Goal: Transaction & Acquisition: Purchase product/service

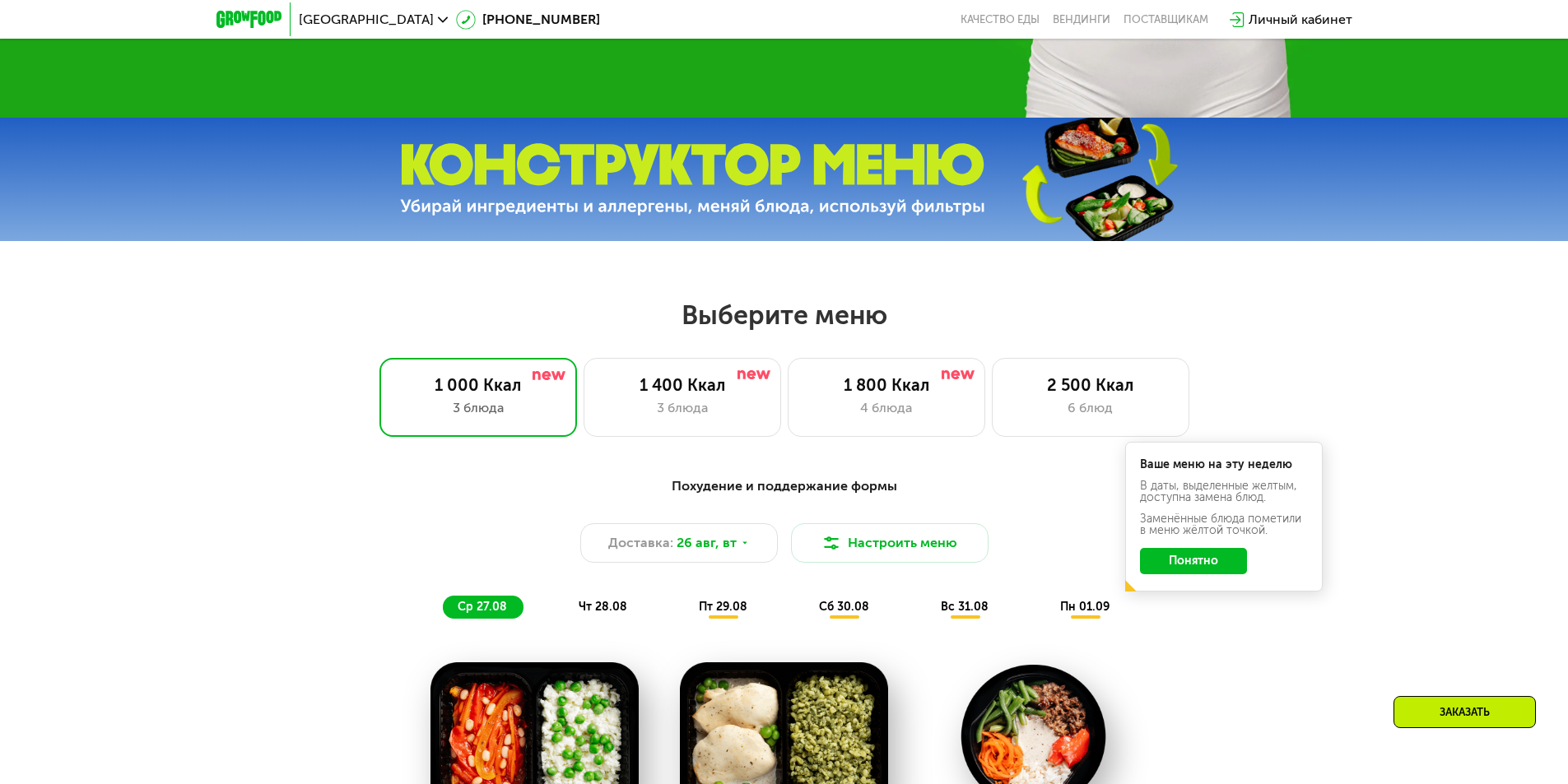
scroll to position [533, 0]
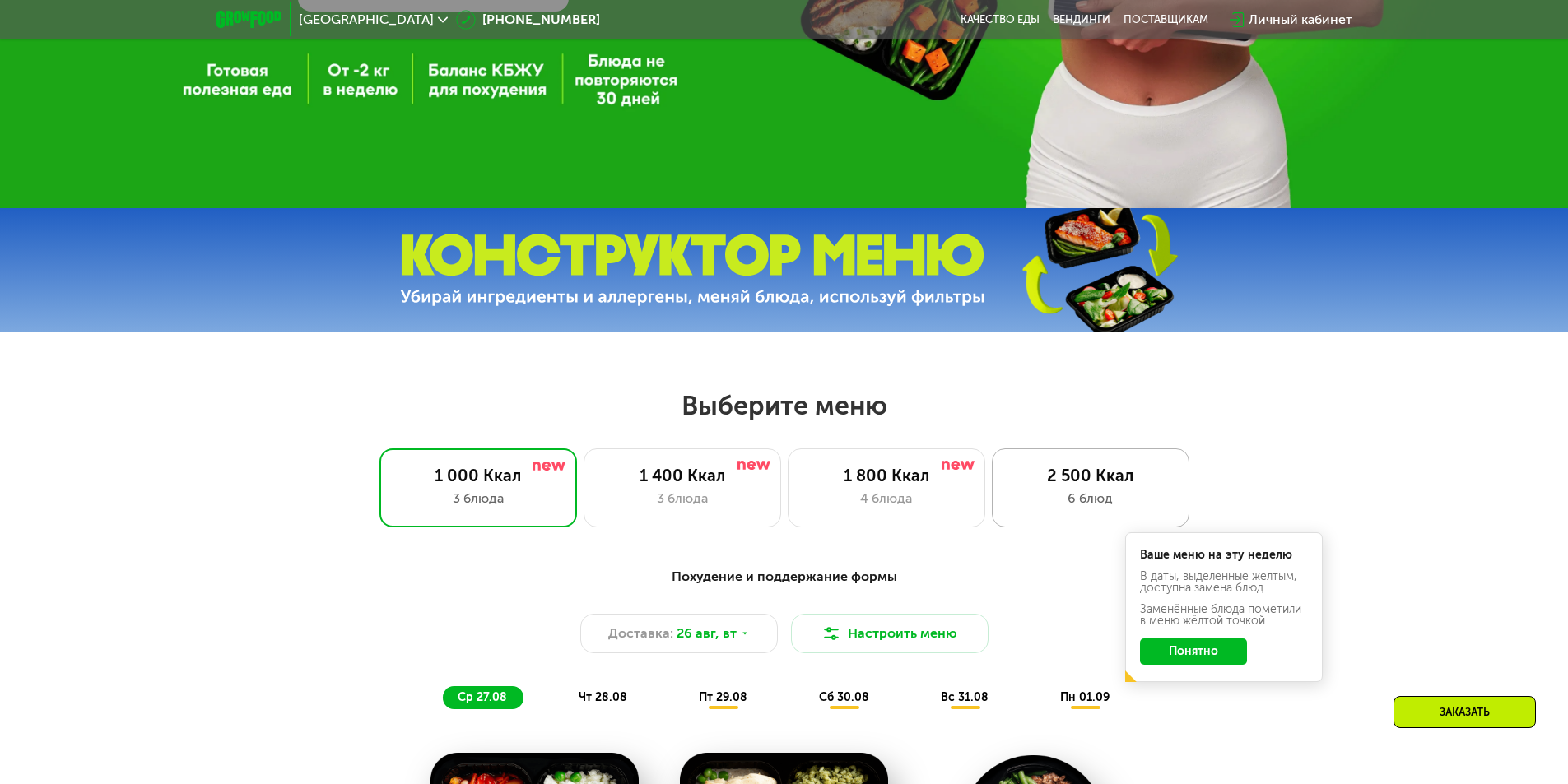
click at [1038, 486] on div "2 500 Ккал" at bounding box center [1091, 475] width 163 height 20
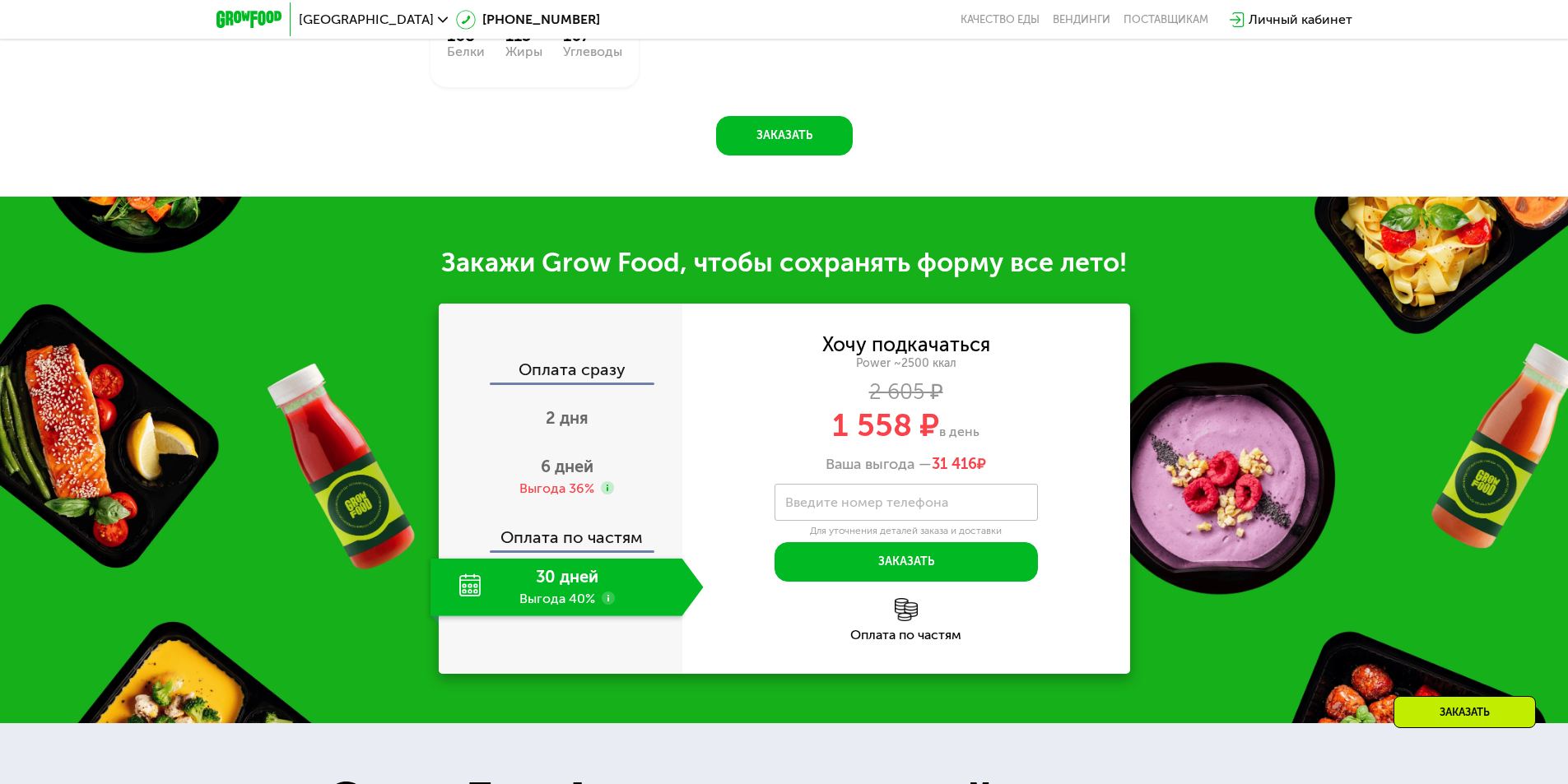
scroll to position [1848, 0]
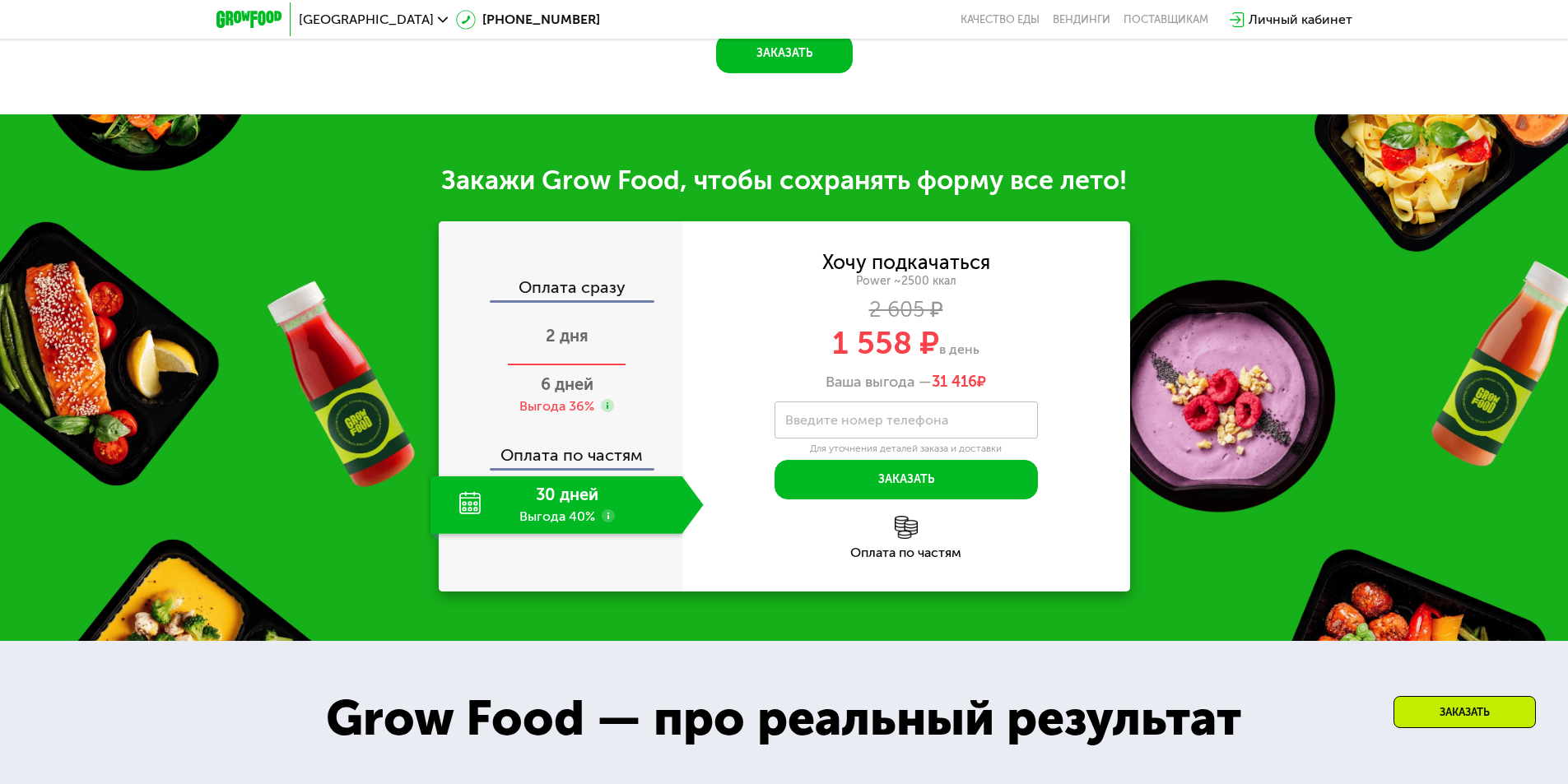
click at [580, 345] on span "2 дня" at bounding box center [567, 335] width 43 height 20
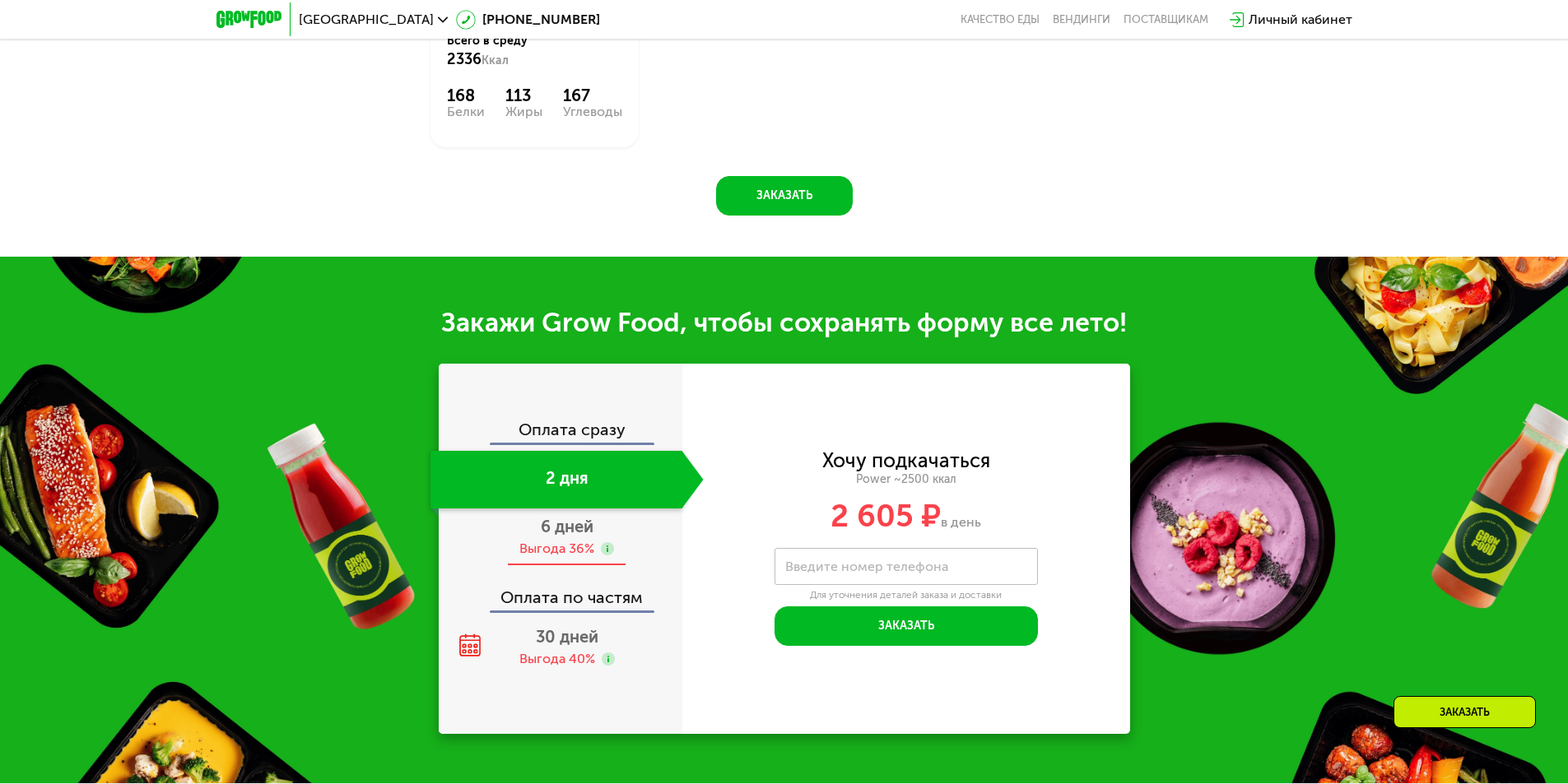
click at [582, 528] on span "6 дней" at bounding box center [567, 526] width 53 height 20
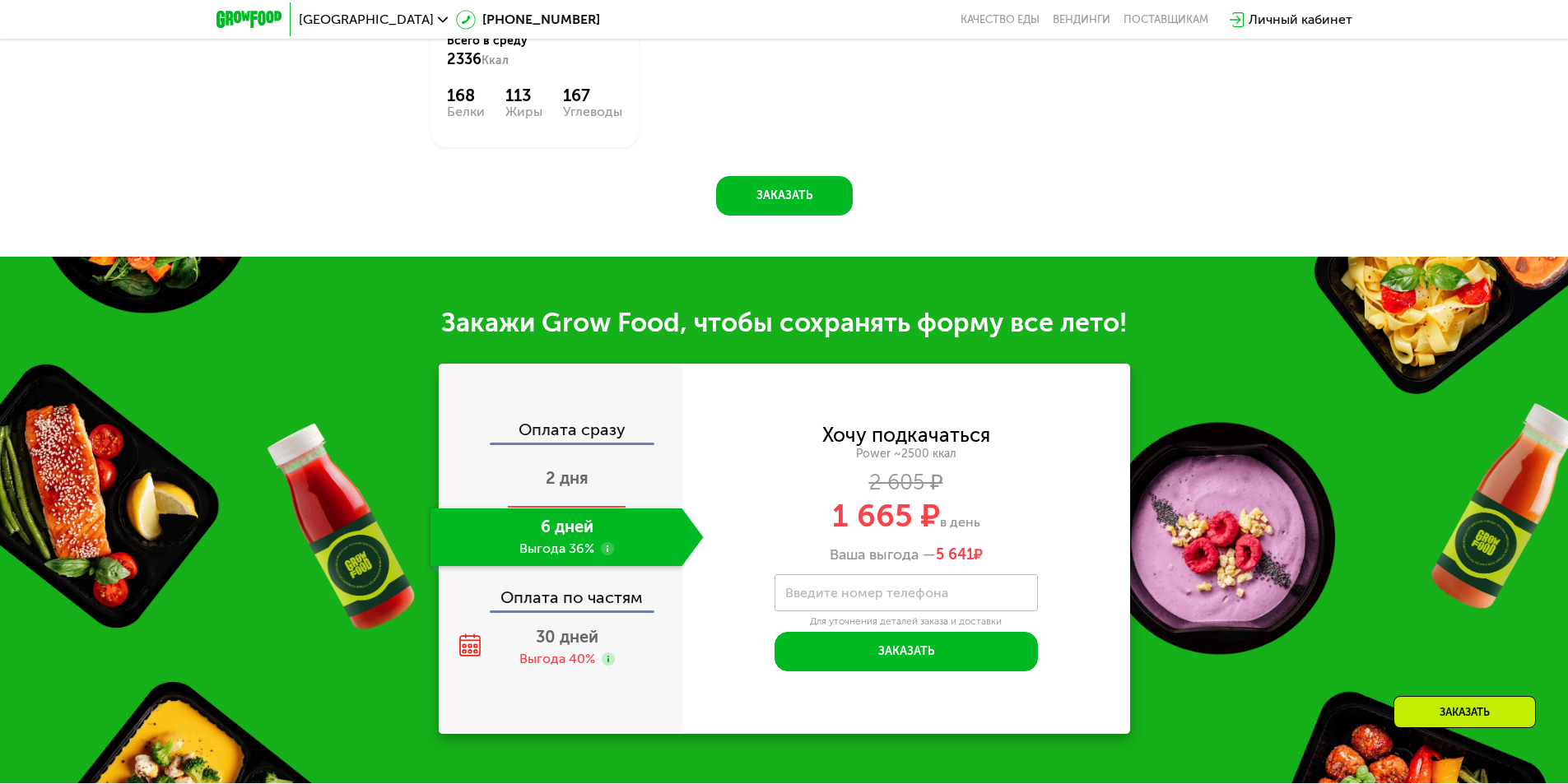
click at [573, 469] on div "2 дня" at bounding box center [567, 479] width 274 height 57
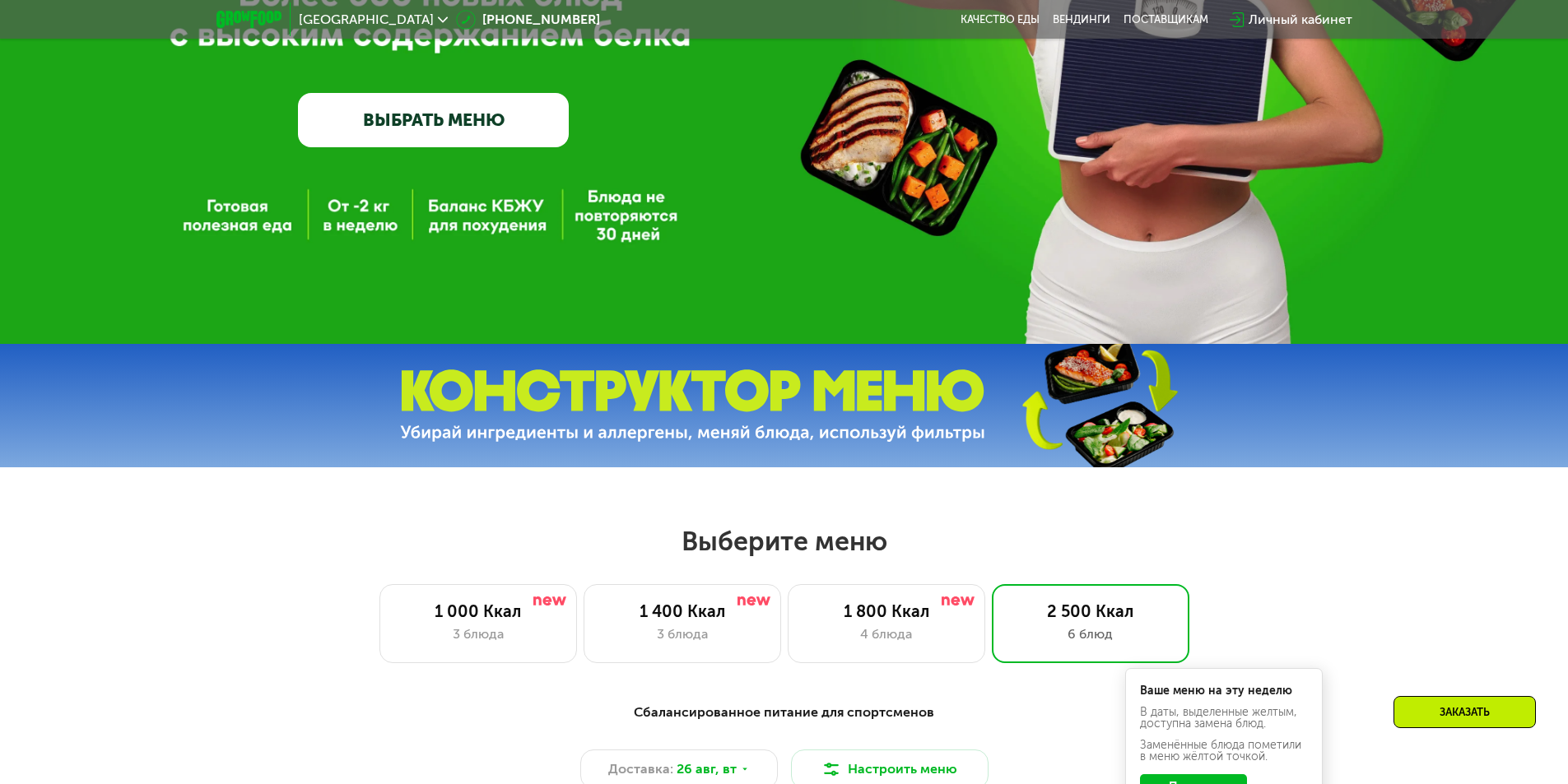
scroll to position [533, 0]
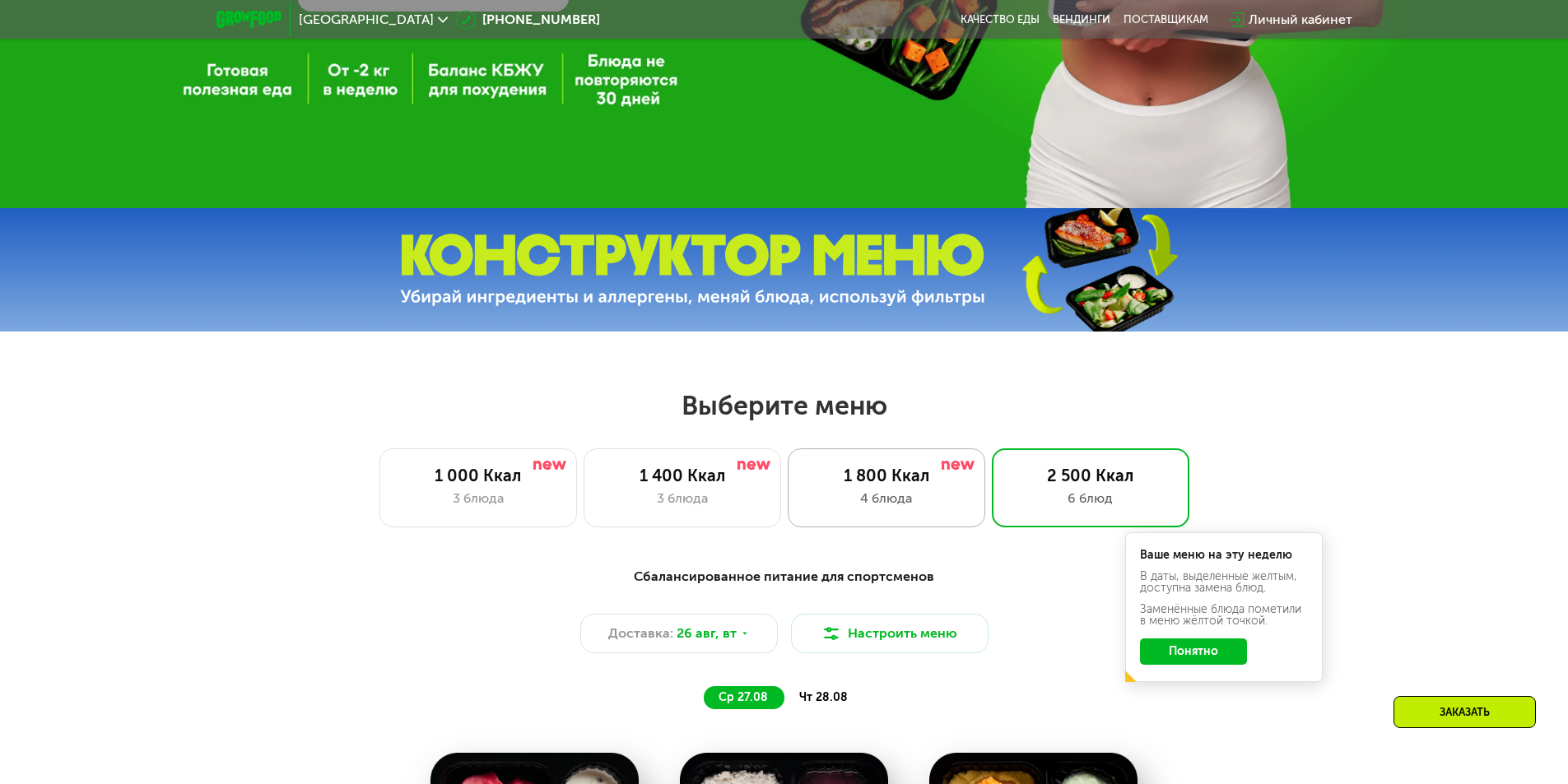
click at [928, 480] on div "1 800 Ккал" at bounding box center [886, 475] width 163 height 20
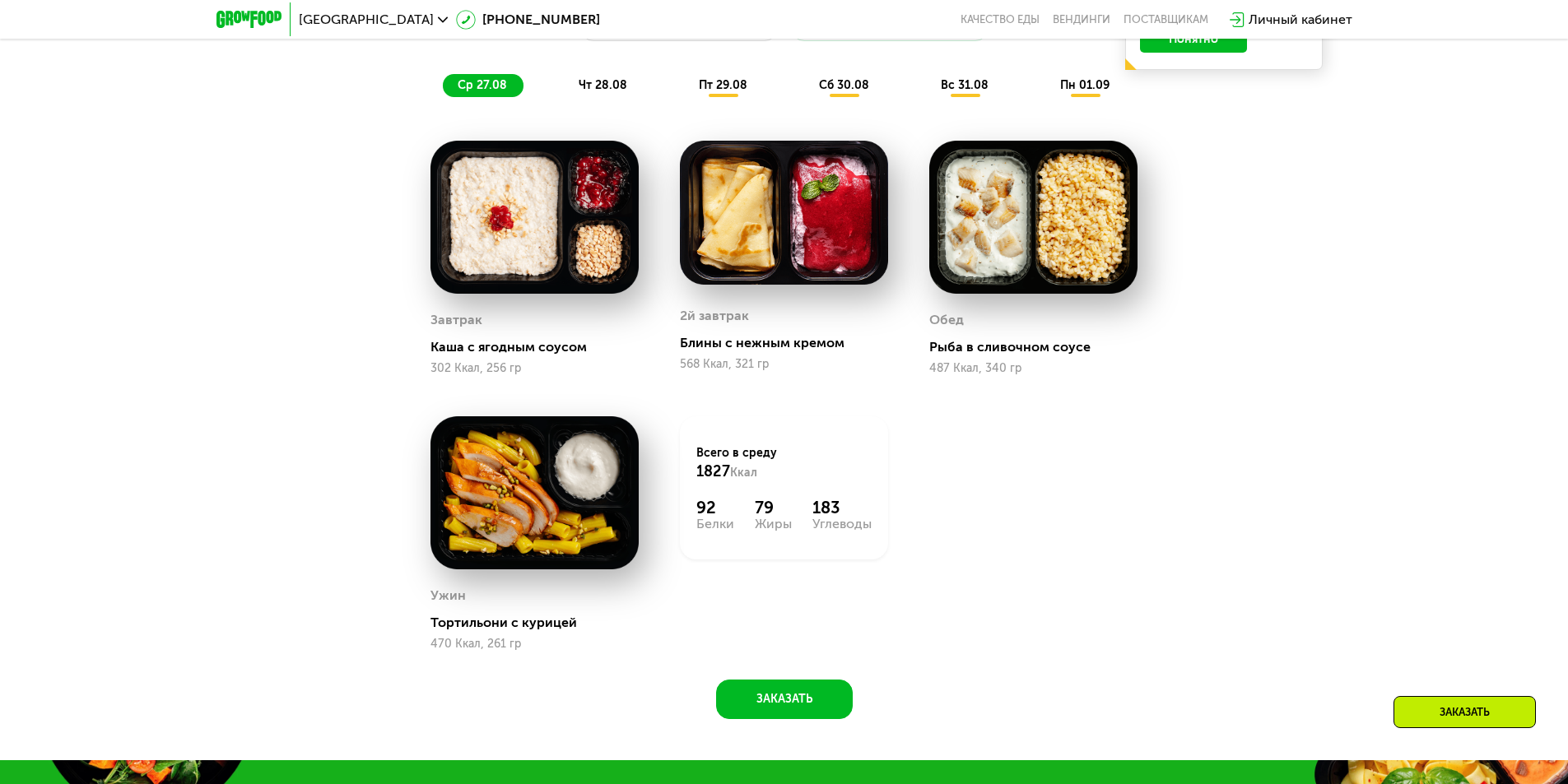
scroll to position [1684, 0]
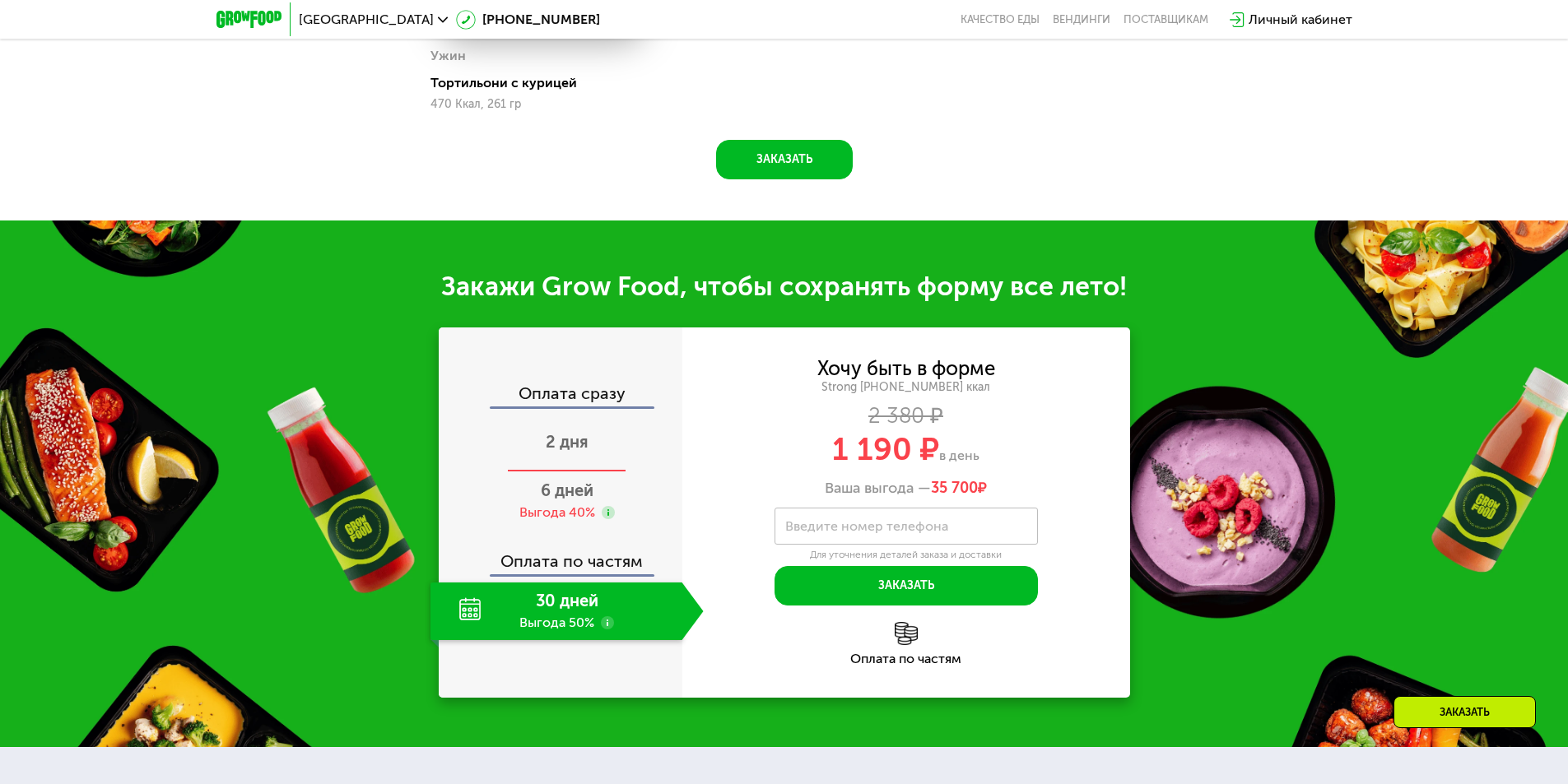
click at [590, 445] on div "2 дня" at bounding box center [567, 443] width 274 height 57
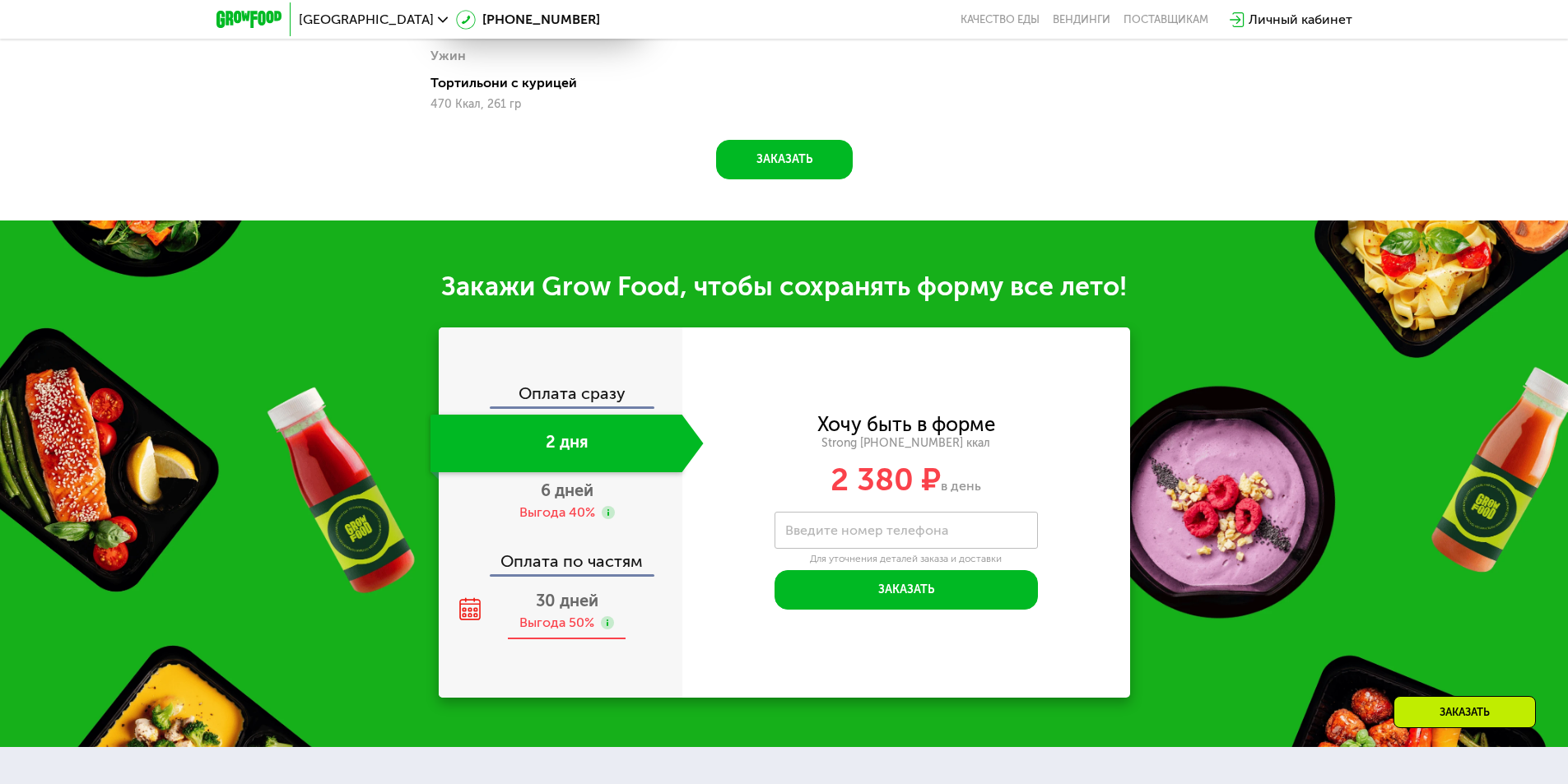
click at [566, 610] on span "30 дней" at bounding box center [566, 600] width 62 height 20
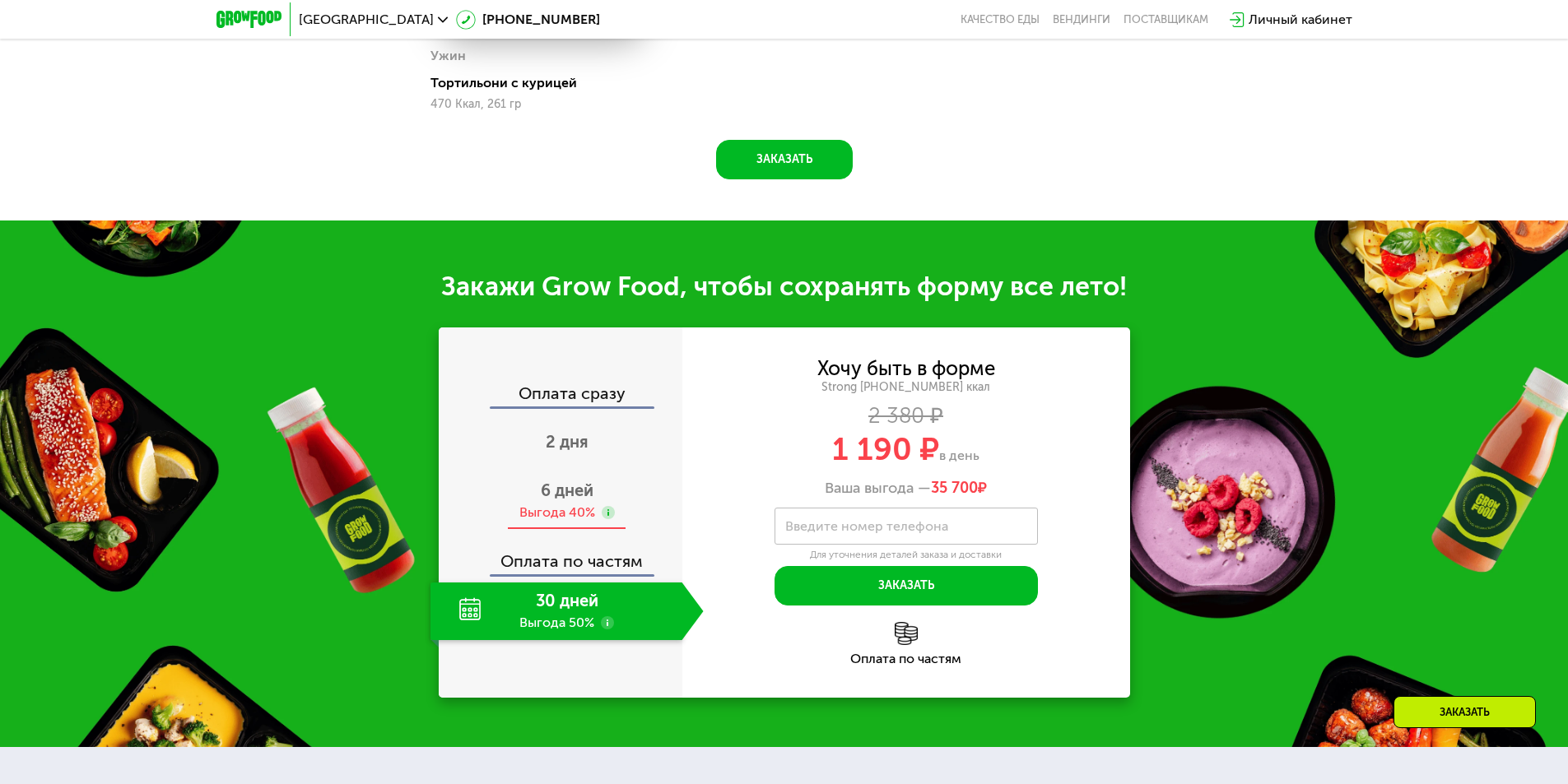
click at [570, 487] on span "6 дней" at bounding box center [567, 490] width 53 height 20
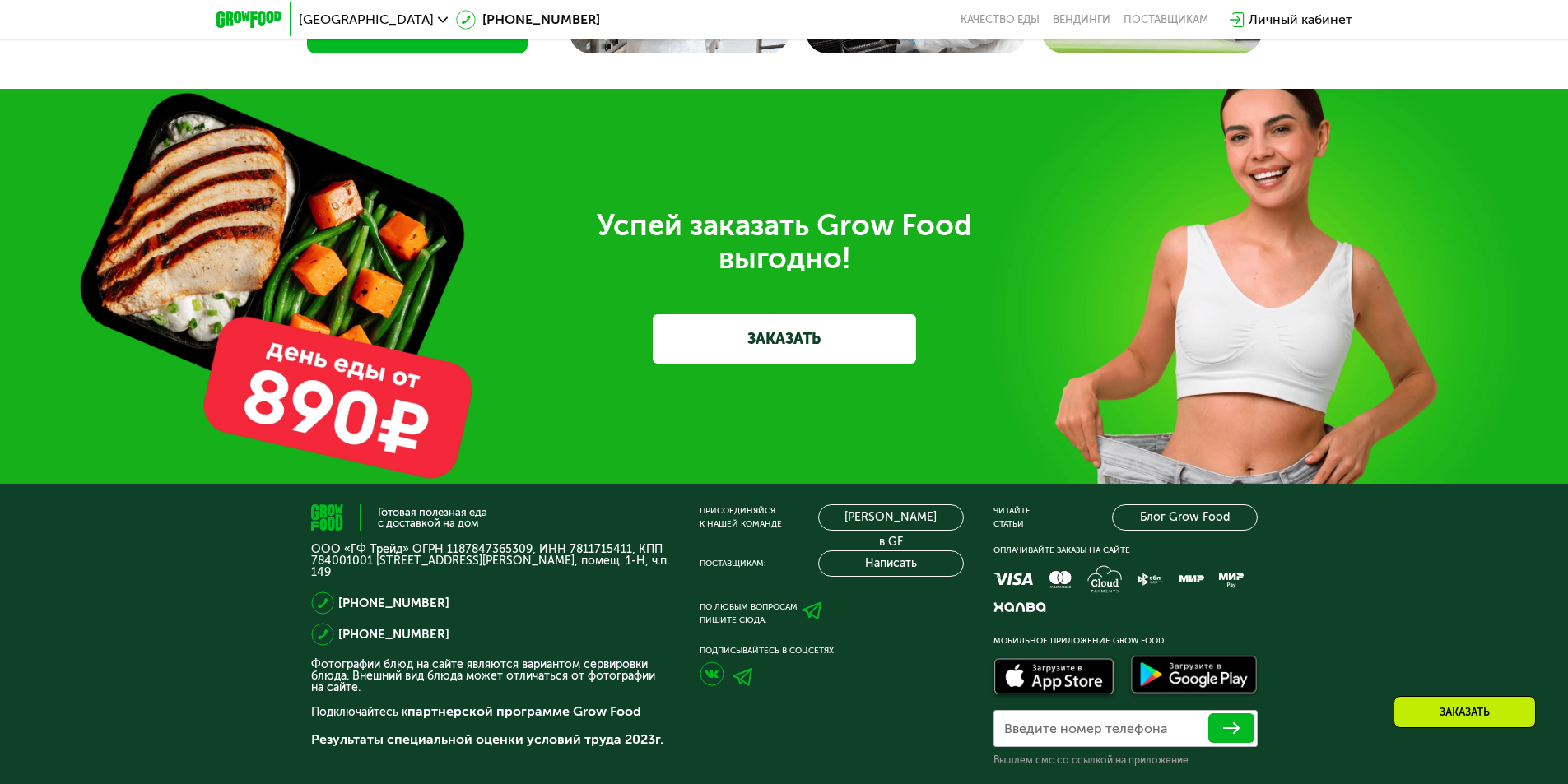
scroll to position [5140, 0]
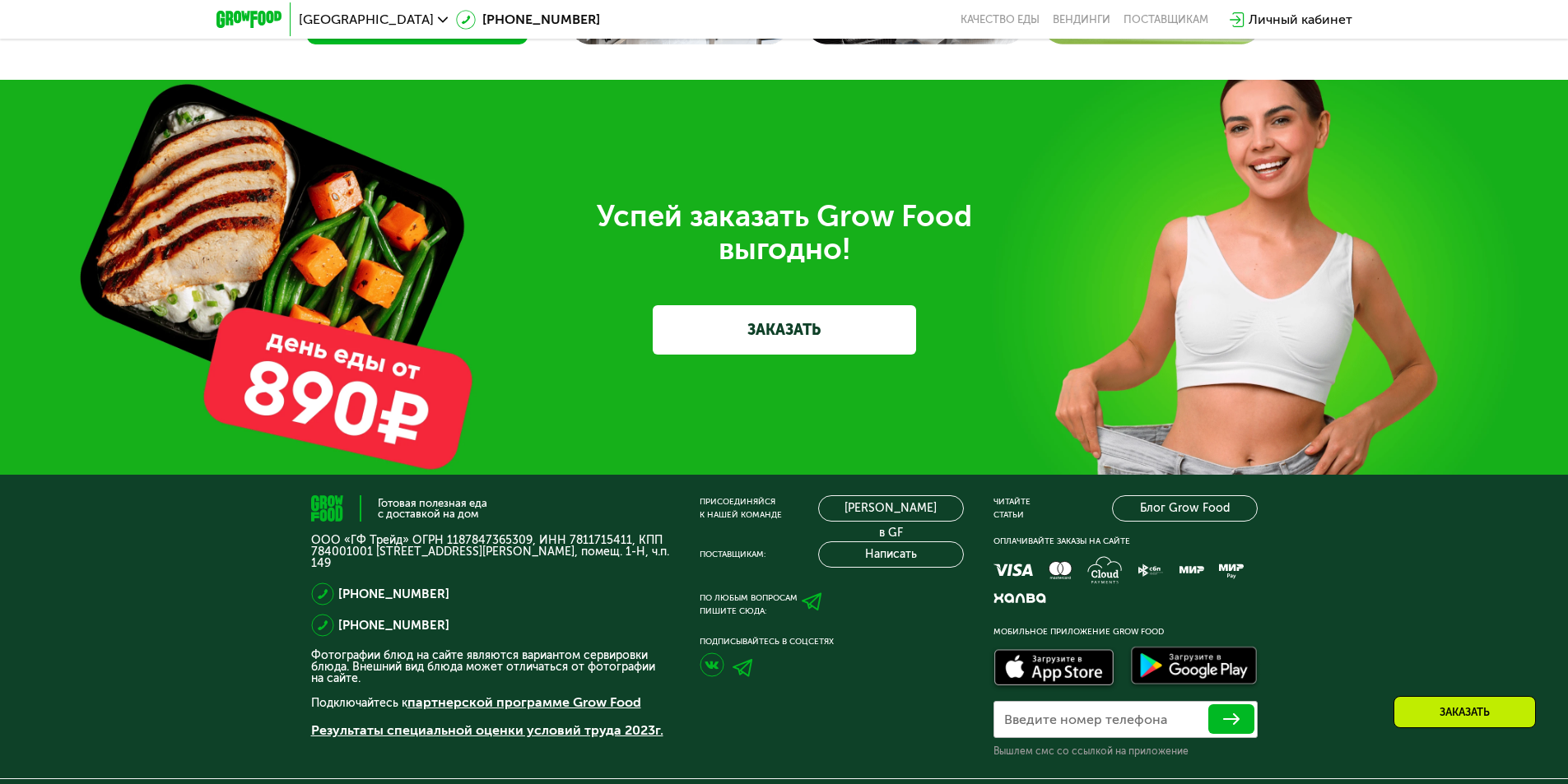
click at [828, 351] on link "ЗАКАЗАТЬ" at bounding box center [784, 330] width 263 height 50
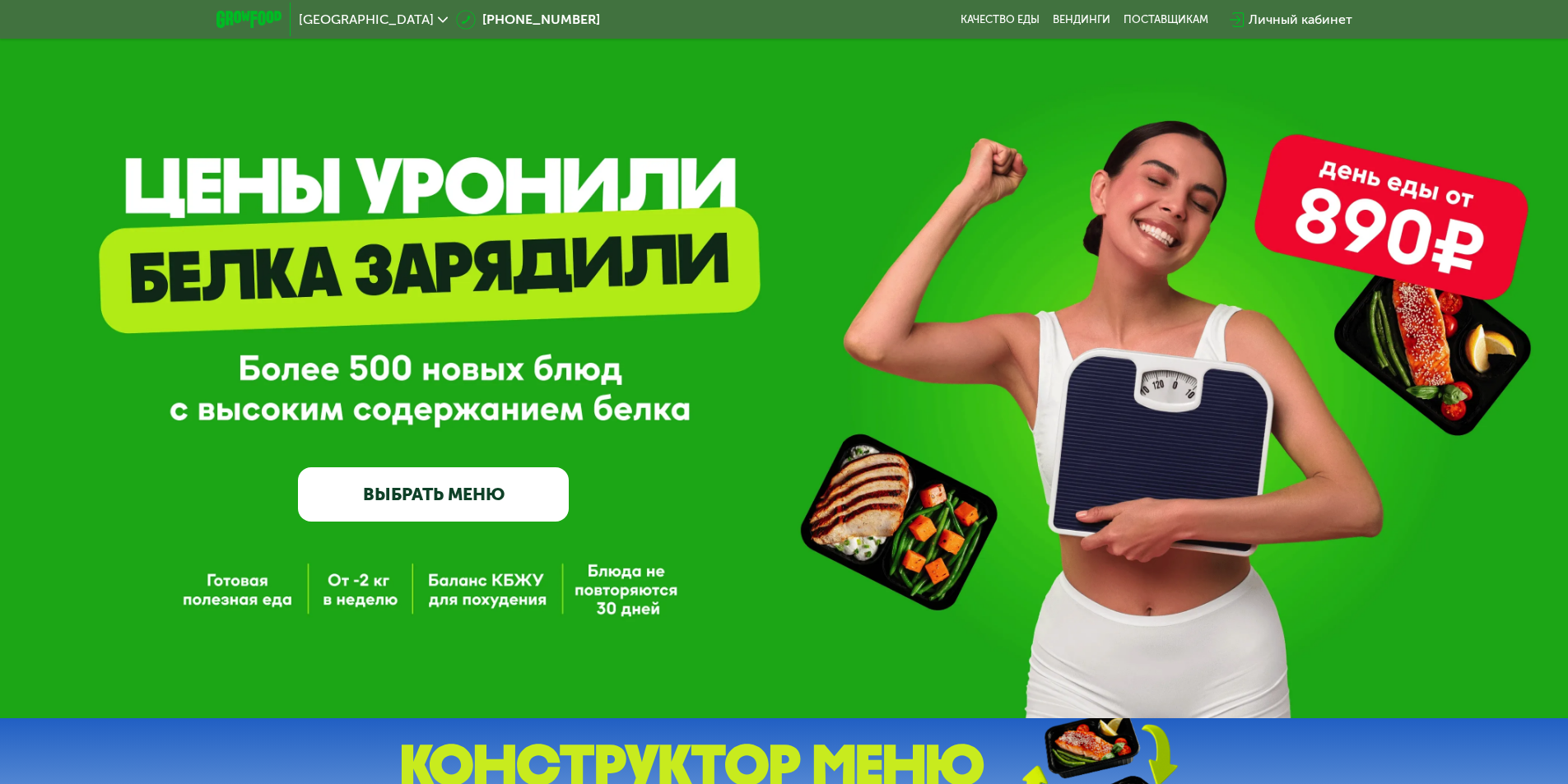
scroll to position [0, 0]
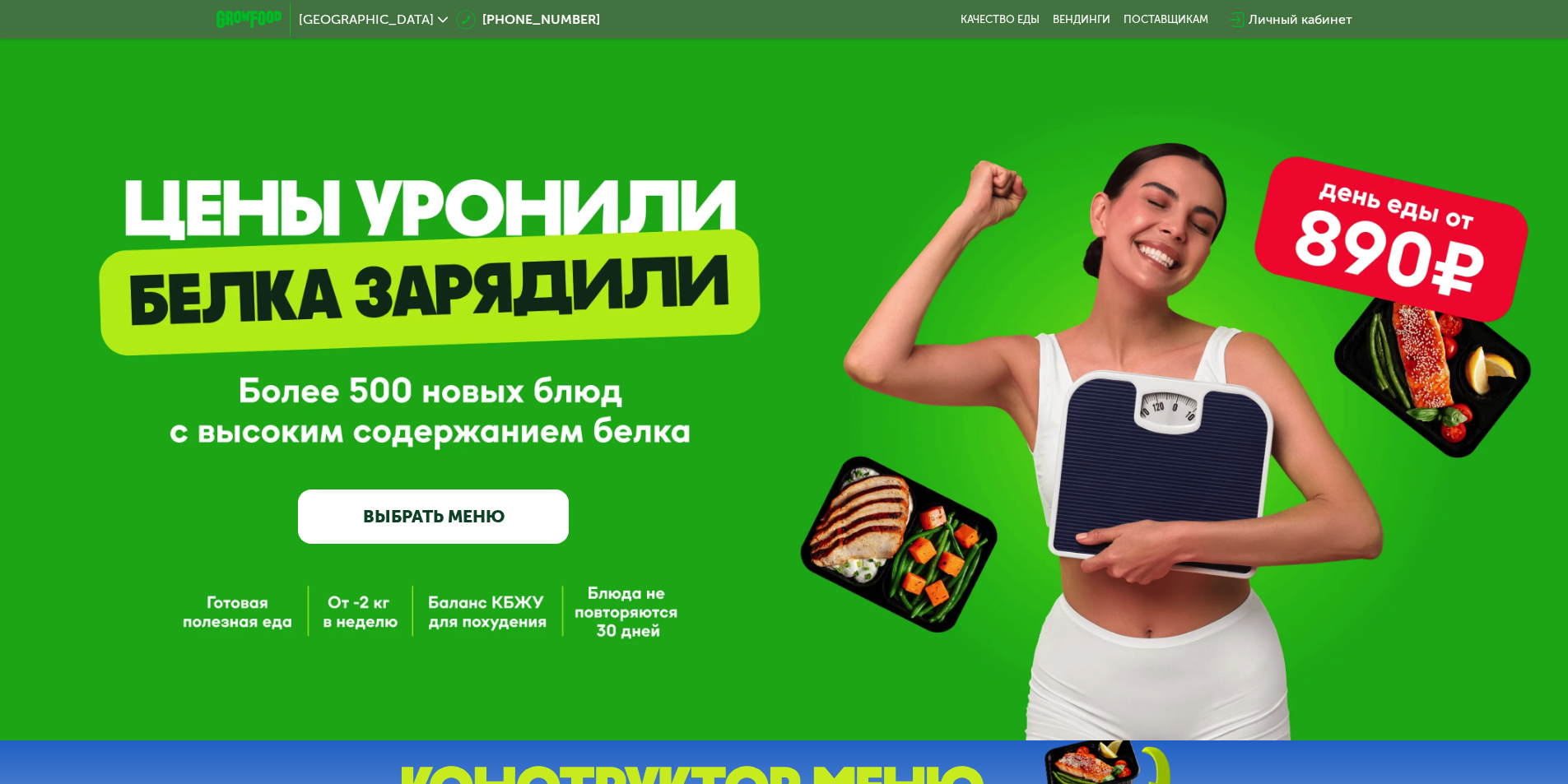
click at [450, 533] on link "ВЫБРАТЬ МЕНЮ" at bounding box center [433, 517] width 271 height 55
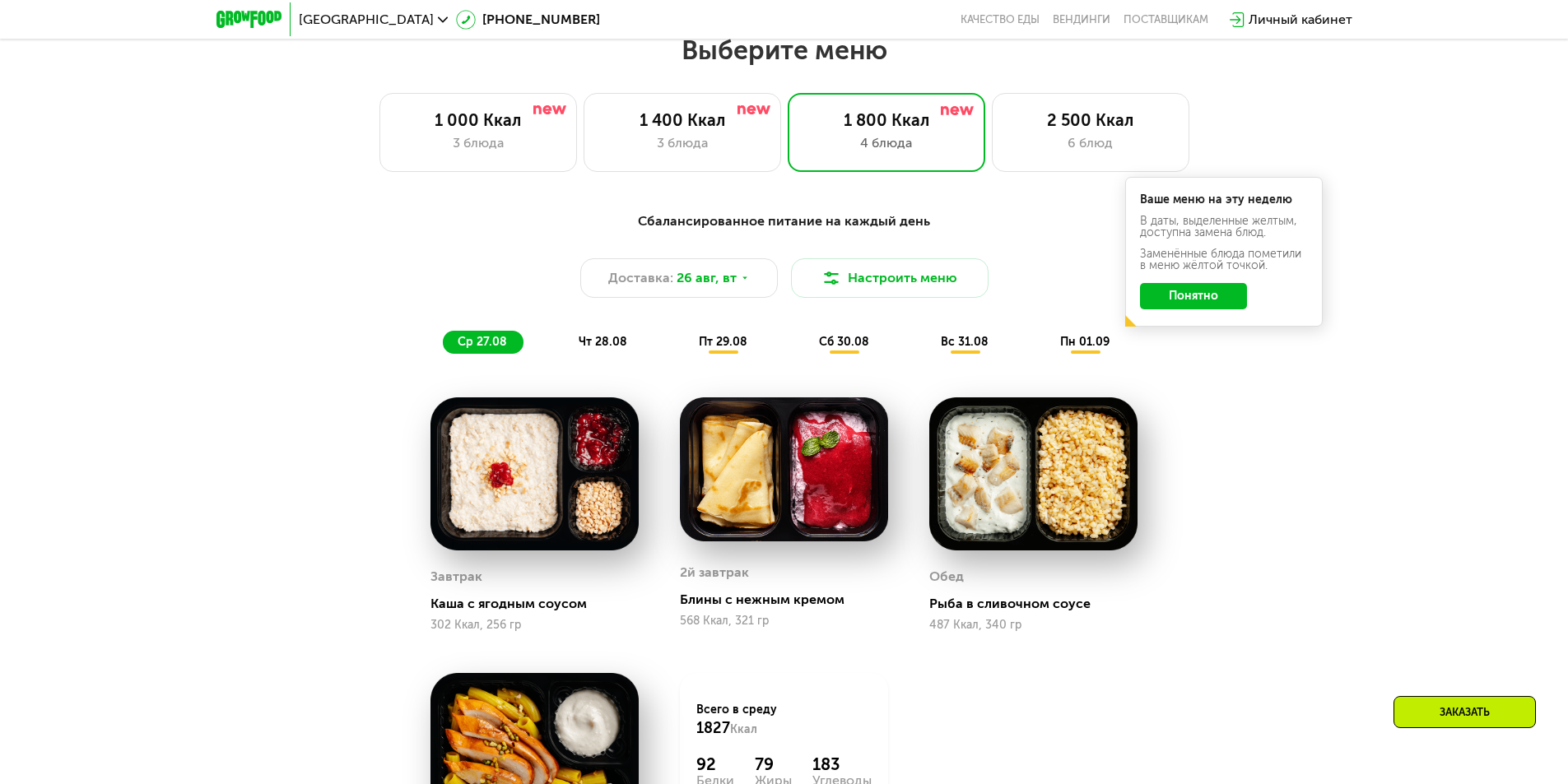
scroll to position [888, 0]
click at [1182, 309] on button "Понятно" at bounding box center [1193, 295] width 107 height 27
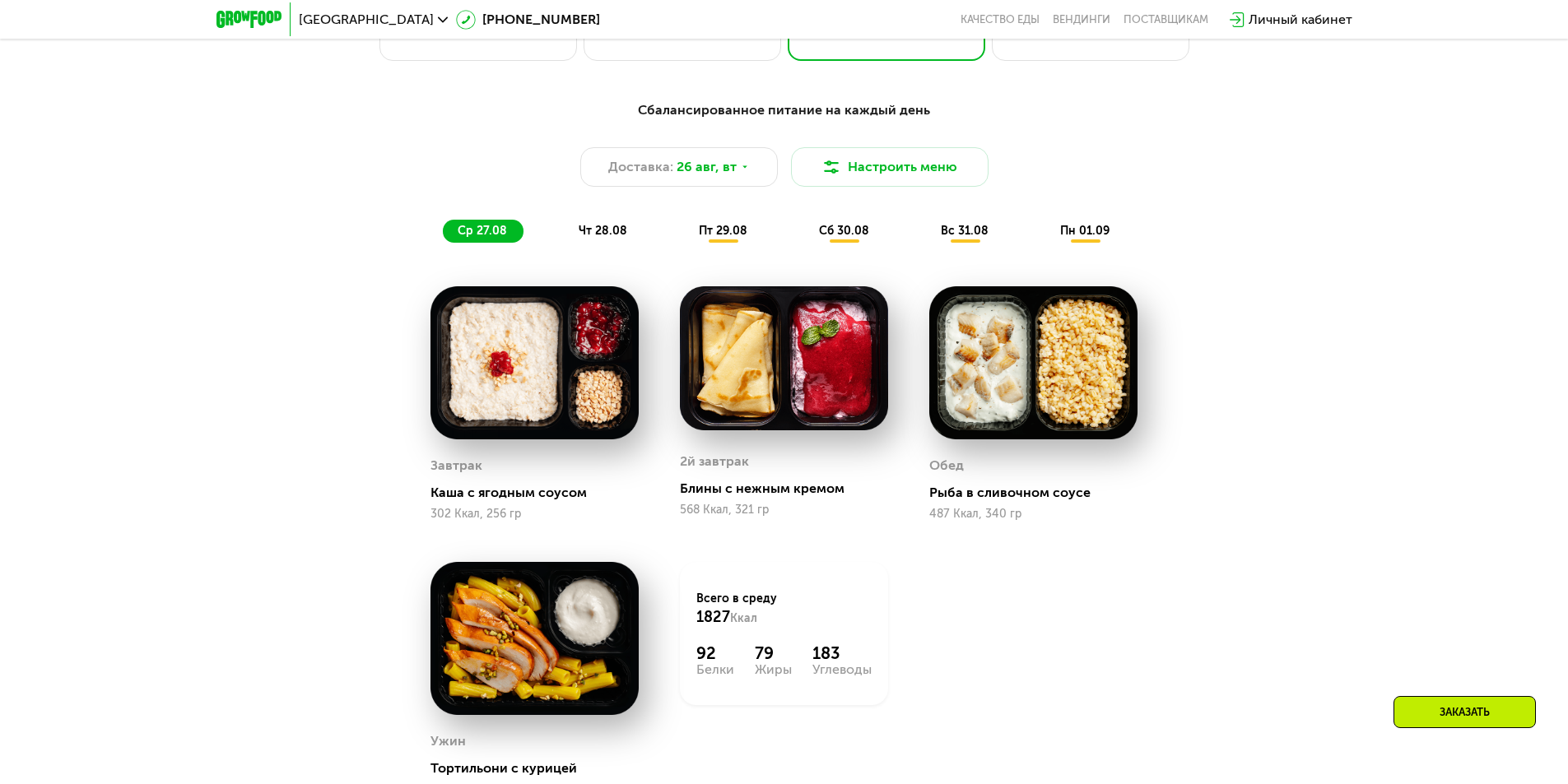
scroll to position [971, 0]
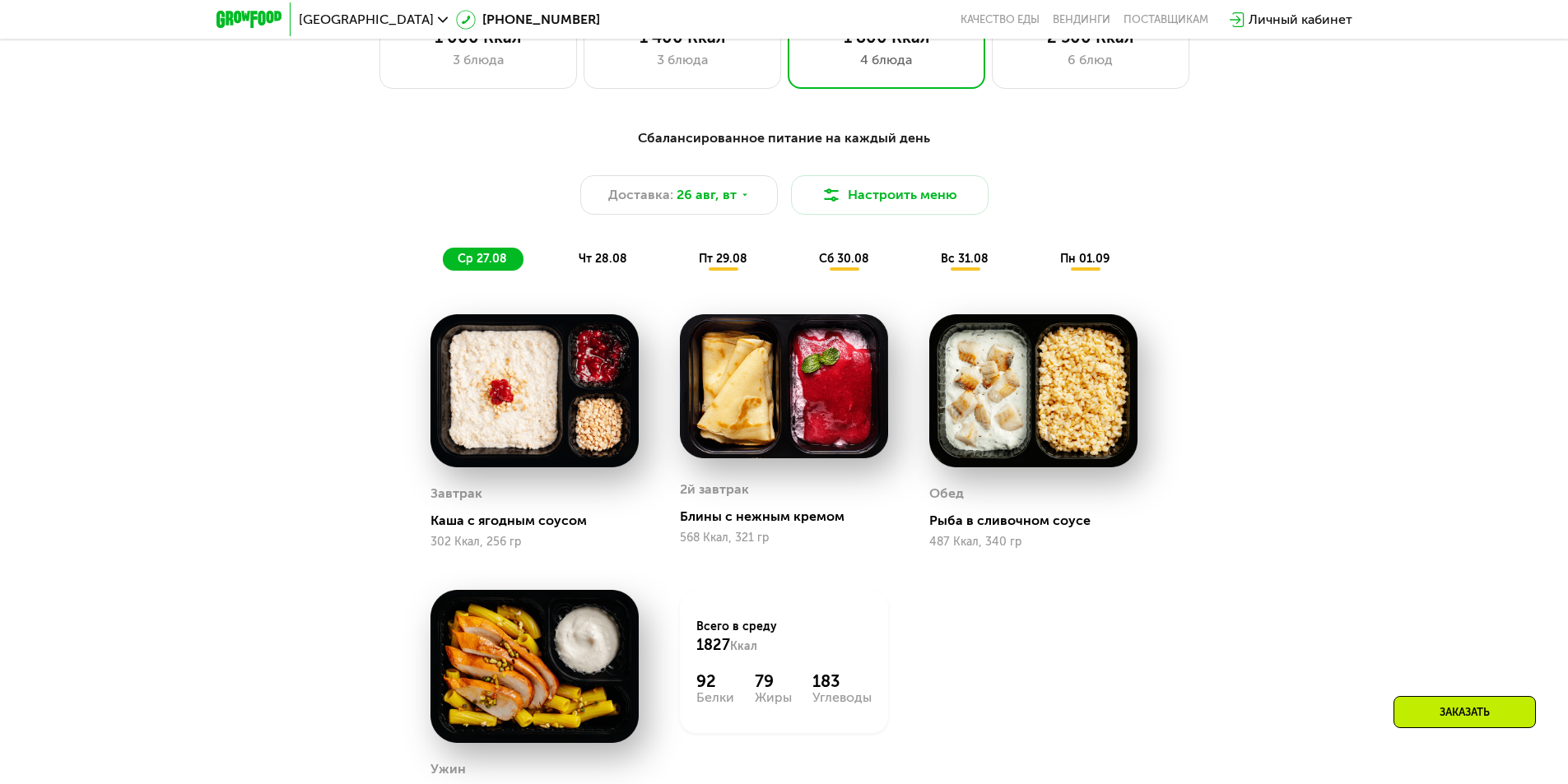
click at [600, 259] on span "чт 28.08" at bounding box center [603, 258] width 49 height 14
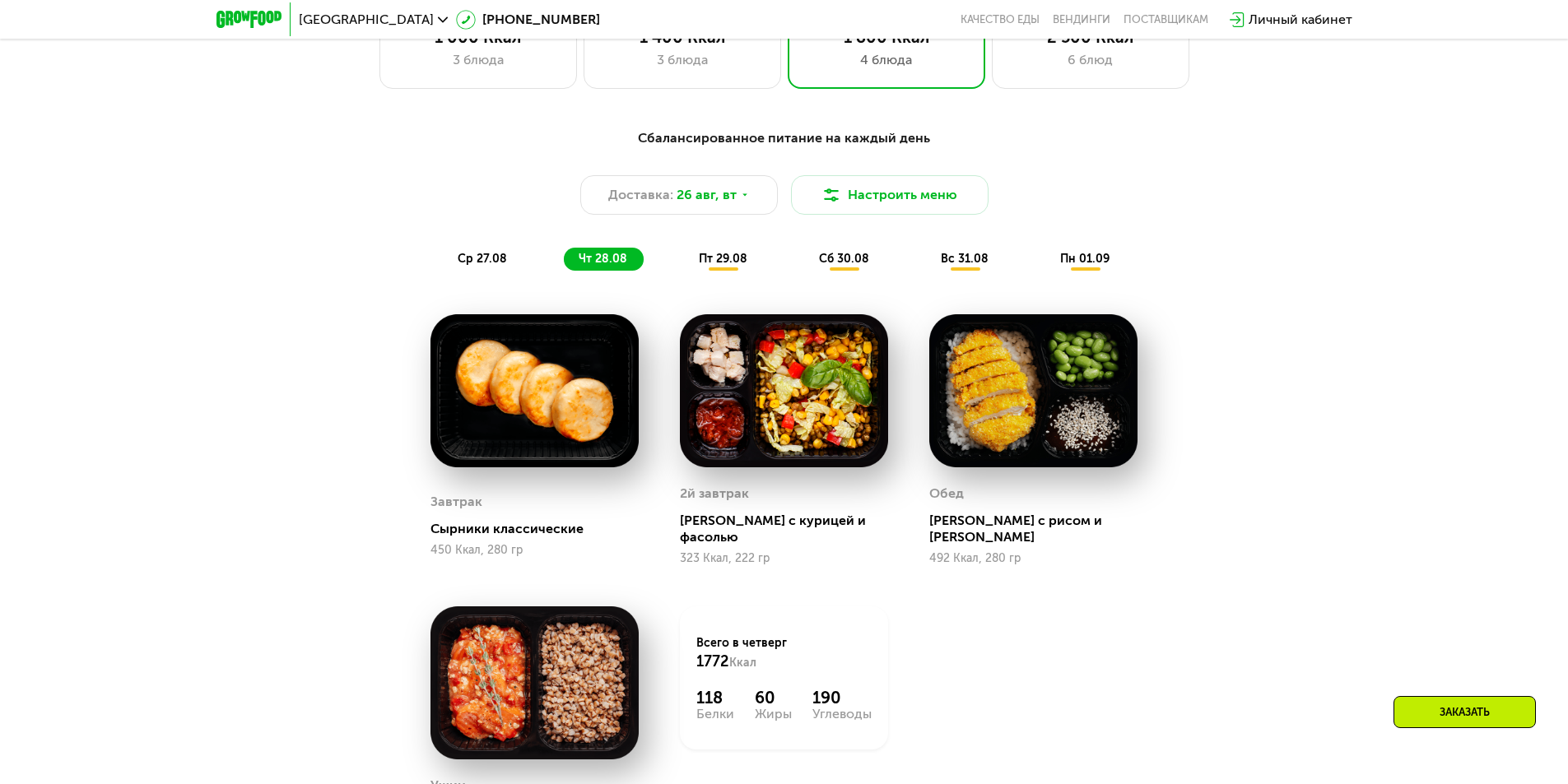
scroll to position [1053, 0]
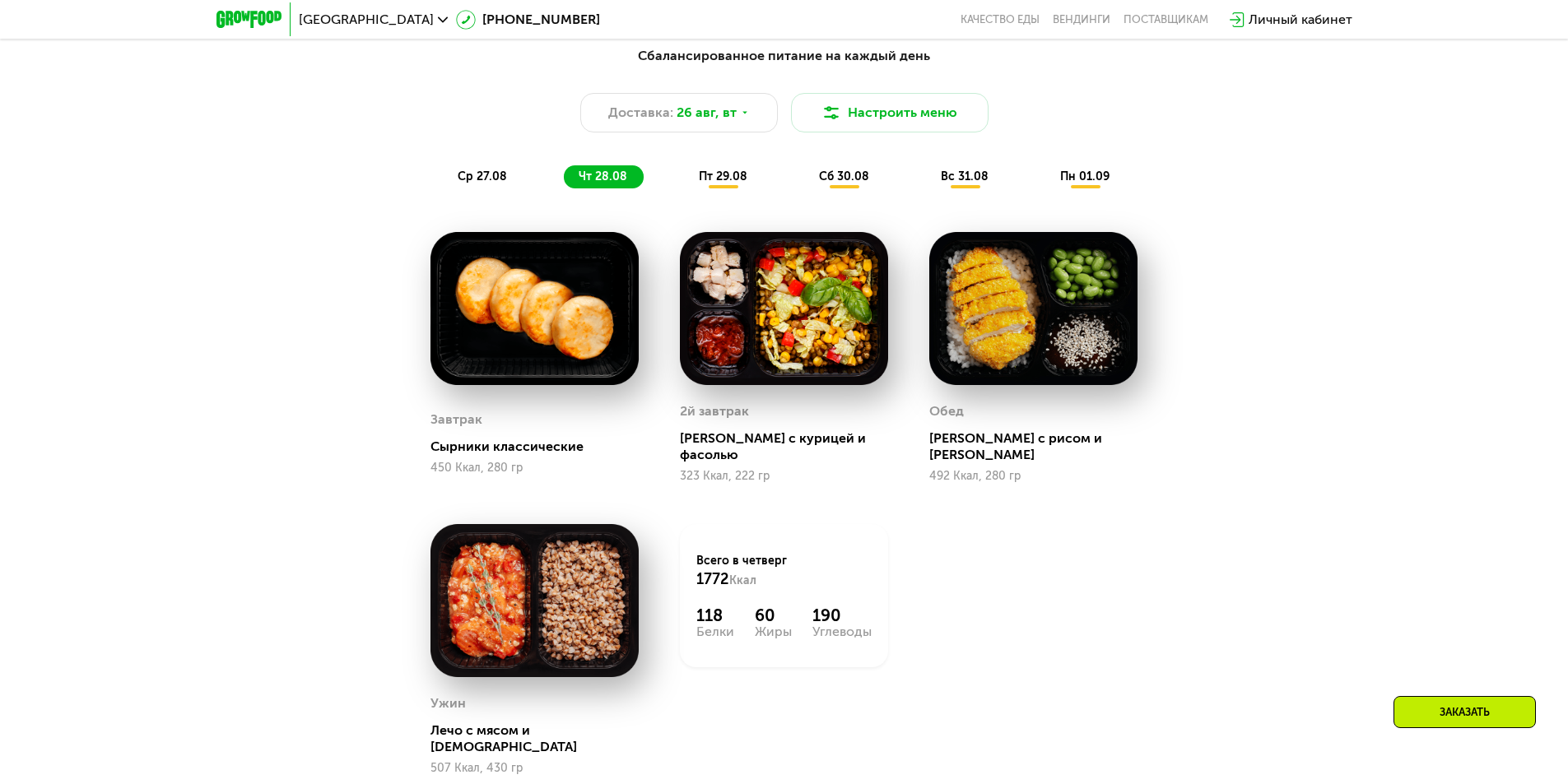
click at [737, 180] on span "пт 29.08" at bounding box center [723, 176] width 49 height 14
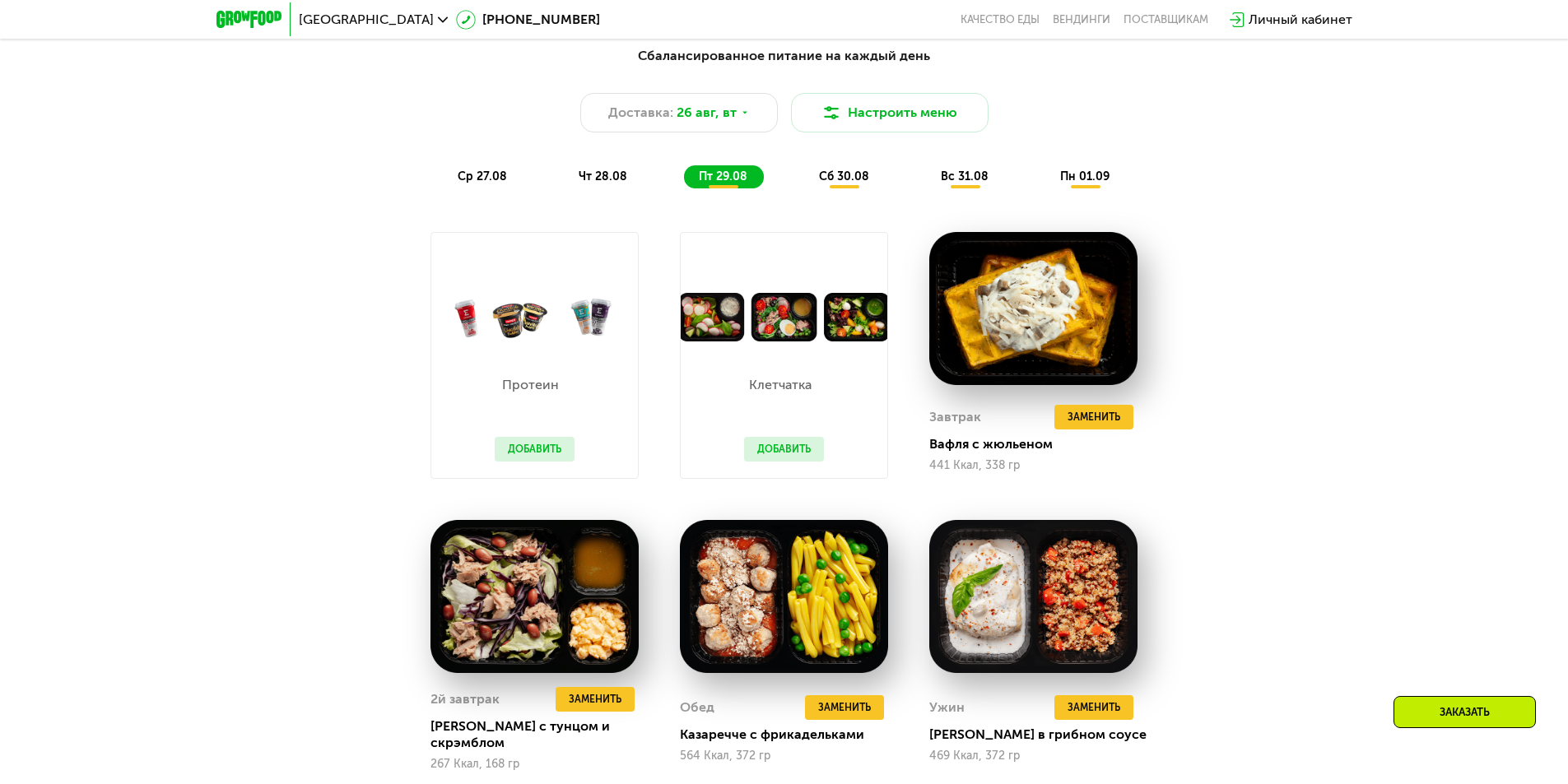
click at [855, 184] on span "сб 30.08" at bounding box center [844, 176] width 50 height 14
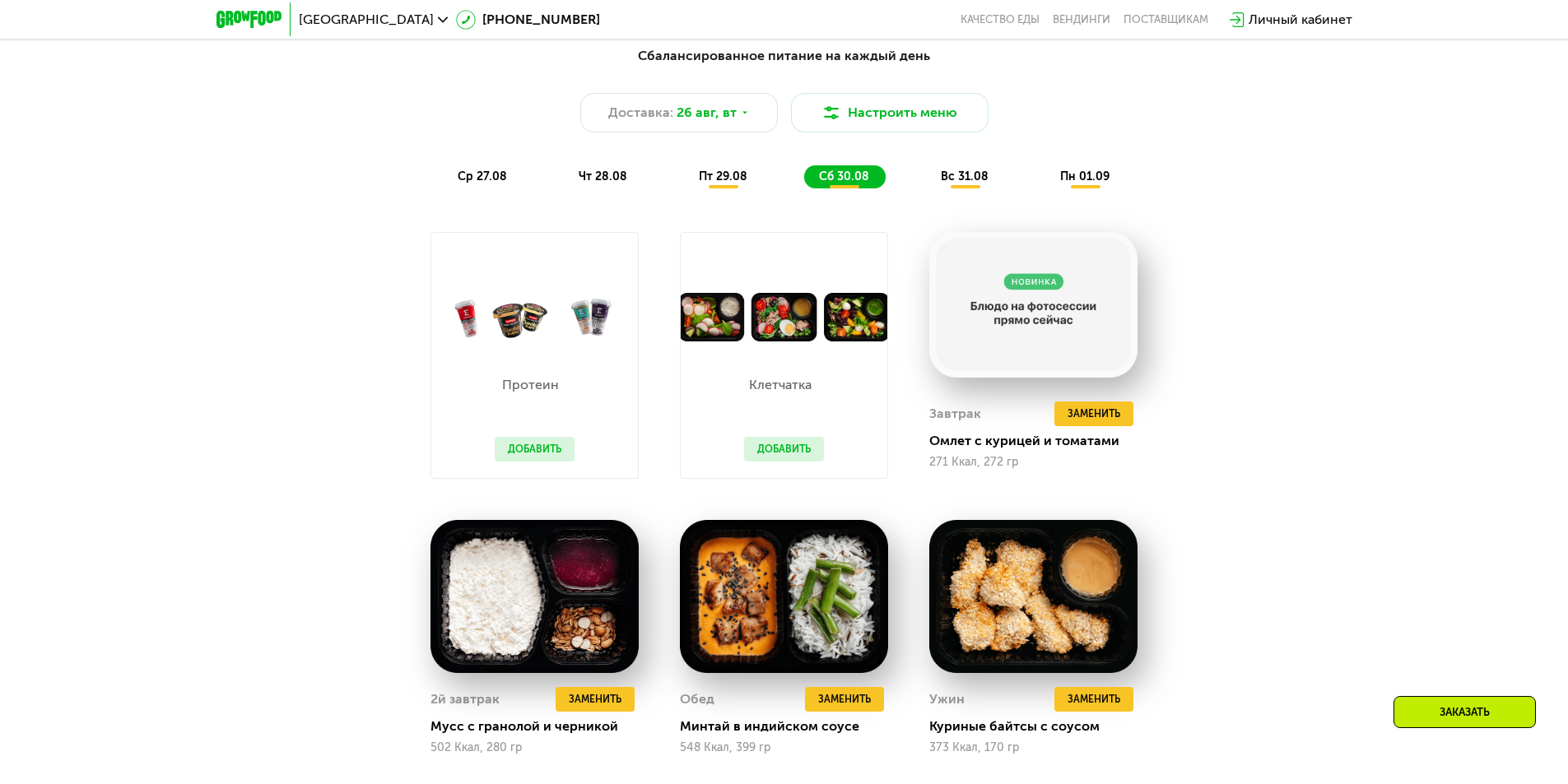
click at [944, 175] on span "вс 31.08" at bounding box center [965, 176] width 48 height 14
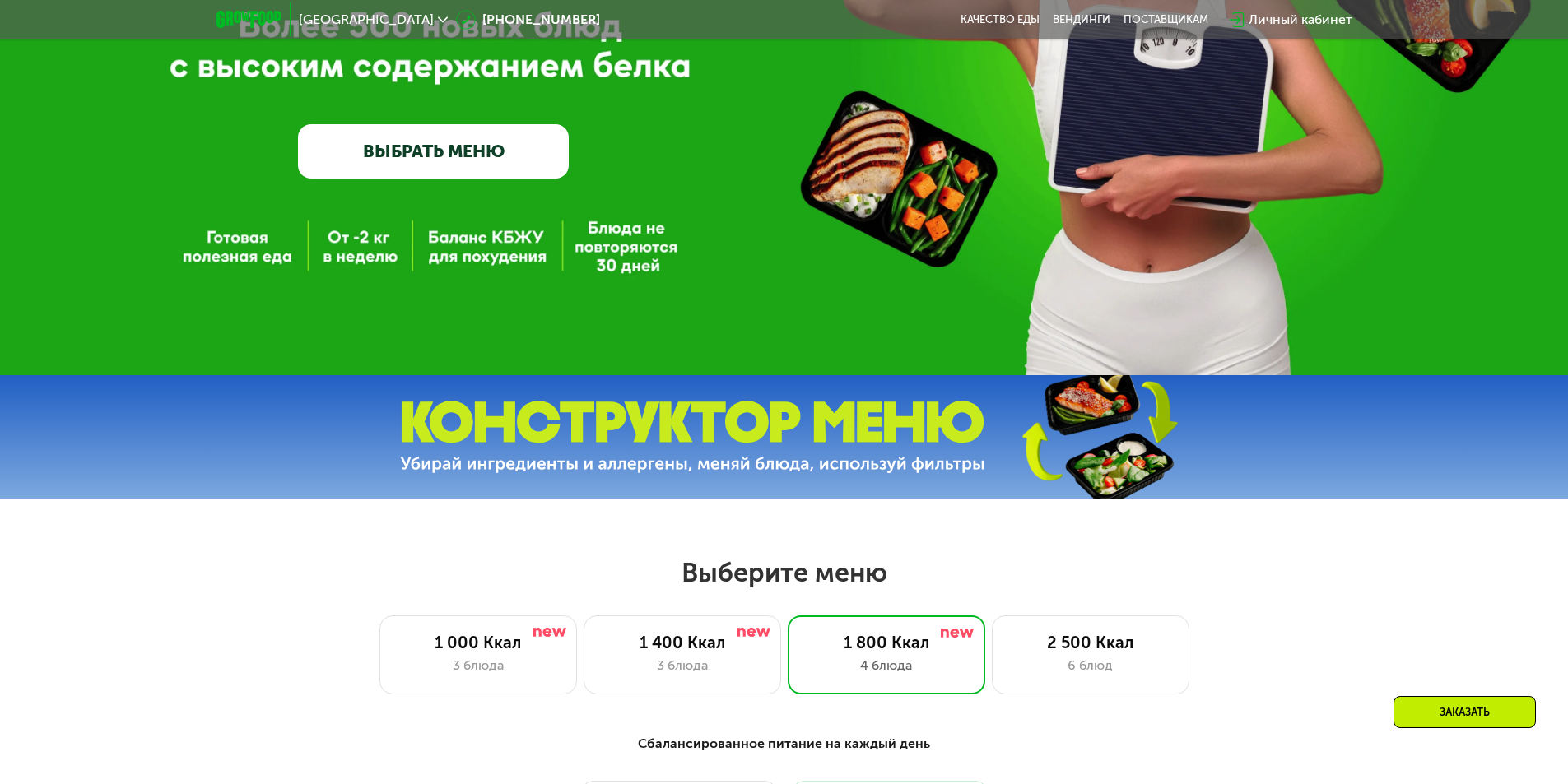
scroll to position [0, 0]
